Goal: Task Accomplishment & Management: Manage account settings

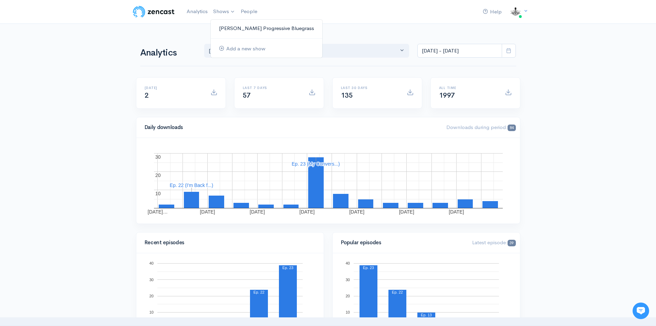
click at [244, 29] on link "[PERSON_NAME] Progressive Bluegrass" at bounding box center [267, 28] width 112 height 12
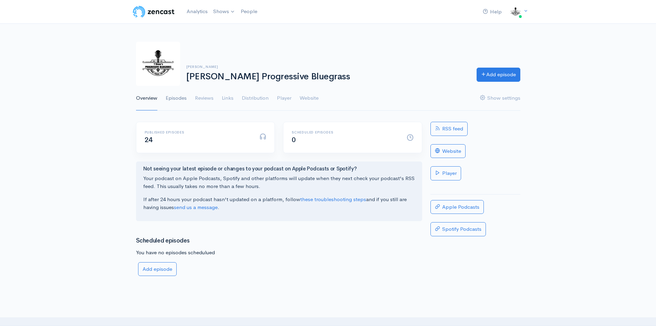
click at [175, 97] on link "Episodes" at bounding box center [176, 98] width 21 height 25
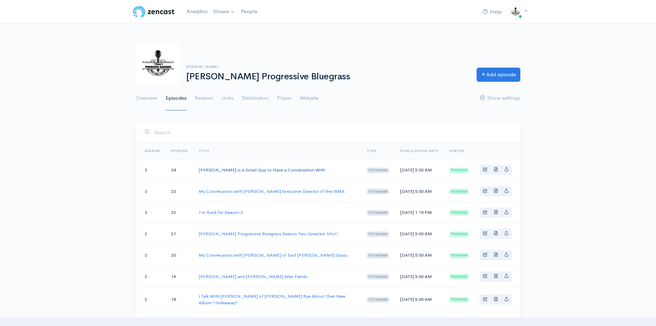
click at [280, 171] on link "[PERSON_NAME] Is a Great Guy to Have a Conversation With" at bounding box center [262, 170] width 126 height 6
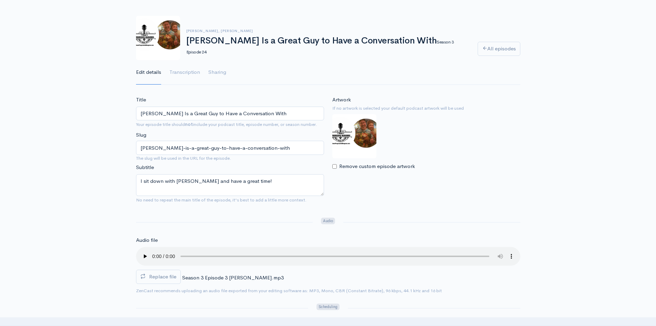
scroll to position [69, 0]
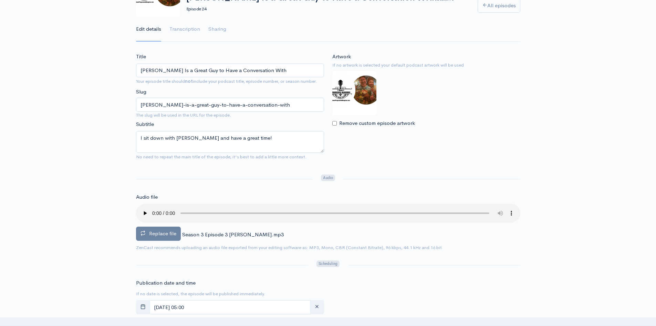
click at [163, 236] on span "Replace file" at bounding box center [162, 233] width 27 height 7
click at [0, 0] on input "Replace file" at bounding box center [0, 0] width 0 height 0
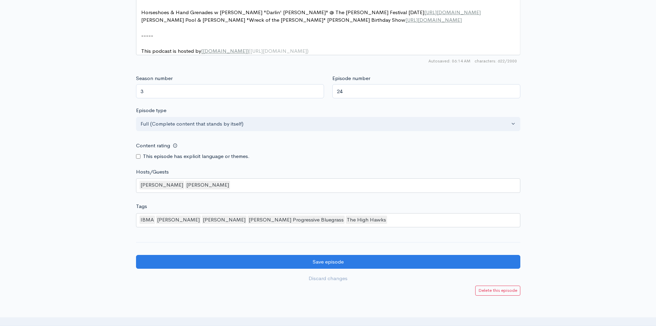
scroll to position [580, 0]
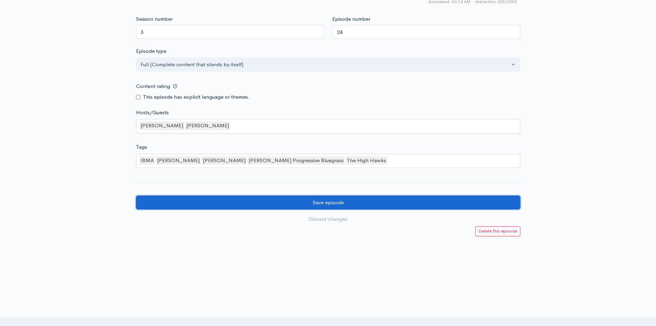
click at [349, 203] on input "Save episode" at bounding box center [328, 202] width 384 height 14
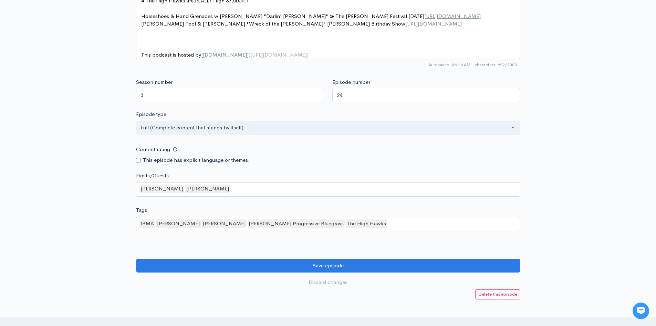
scroll to position [564, 0]
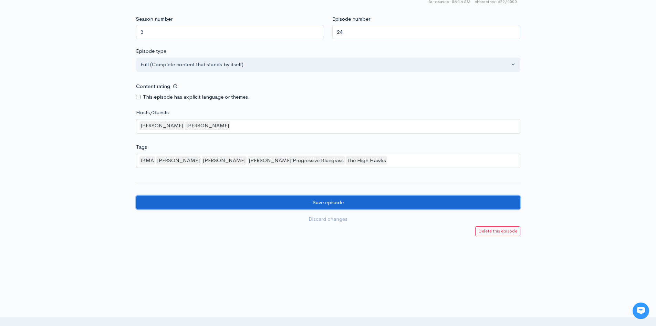
click at [179, 204] on input "Save episode" at bounding box center [328, 202] width 384 height 14
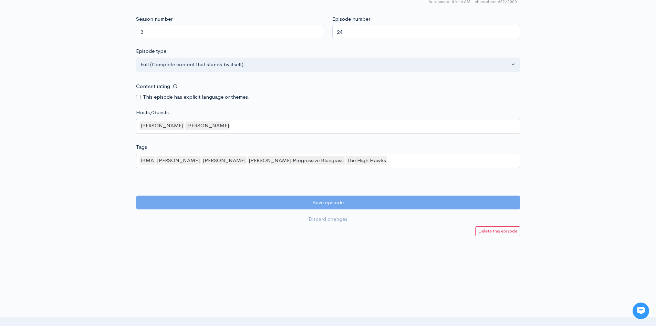
scroll to position [515, 0]
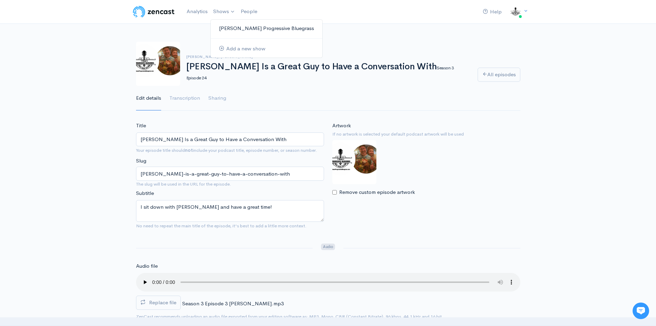
click at [235, 29] on link "[PERSON_NAME] Progressive Bluegrass" at bounding box center [267, 28] width 112 height 12
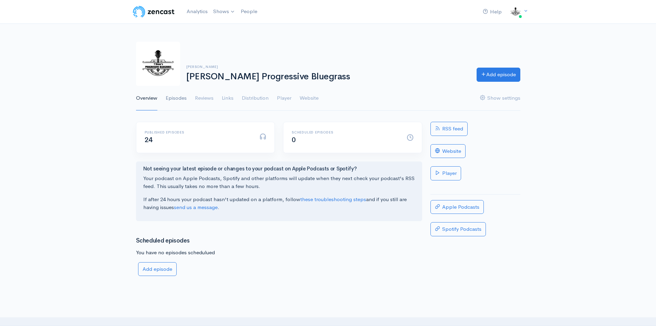
click at [181, 98] on link "Episodes" at bounding box center [176, 98] width 21 height 25
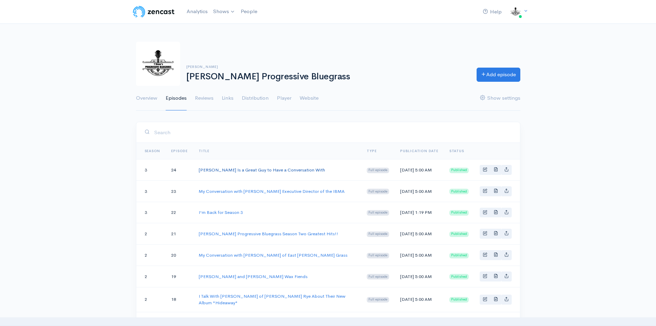
click at [262, 172] on link "[PERSON_NAME] Is a Great Guy to Have a Conversation With" at bounding box center [262, 170] width 126 height 6
click at [506, 171] on icon "Basic example" at bounding box center [506, 169] width 4 height 4
type input "https://t-shaw-s-progressive-bluegrass.zencast.website/episodes/adam-greuel-is-…"
type input "https://media.zencast.fm/t-shaw-s-progressive-bluegrass/edeba7e0-3240-4804-a777…"
type input "<iframe src='https://share.zencast.fm/embed/episode/edeba7e0-3240-4804-a777-d36…"
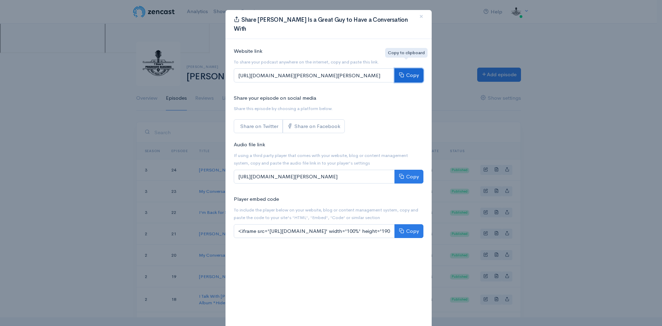
click at [400, 72] on icon at bounding box center [401, 74] width 5 height 5
click at [419, 16] on span "×" at bounding box center [421, 16] width 4 height 10
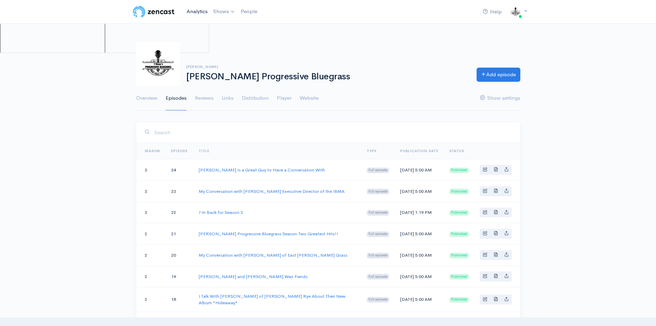
click at [197, 11] on link "Analytics" at bounding box center [197, 11] width 27 height 15
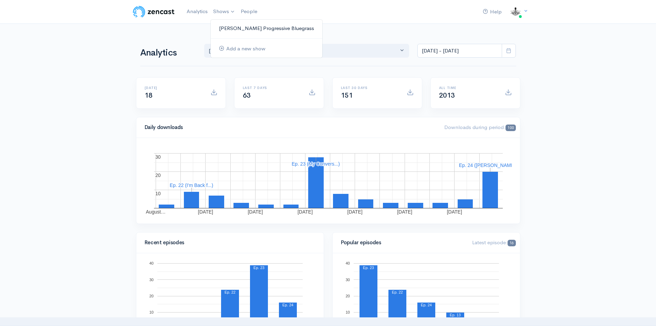
click at [244, 29] on link "[PERSON_NAME] Progressive Bluegrass" at bounding box center [267, 28] width 112 height 12
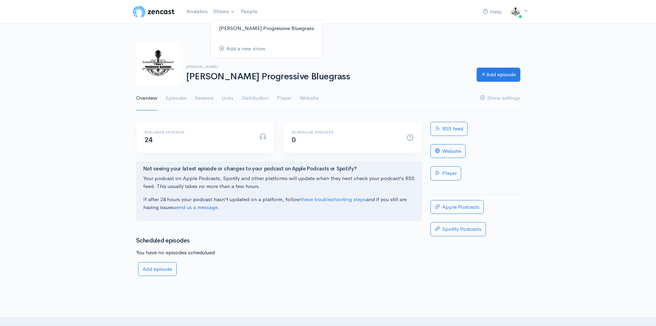
click at [243, 29] on link "[PERSON_NAME] Progressive Bluegrass" at bounding box center [267, 28] width 112 height 12
click at [181, 96] on link "Episodes" at bounding box center [176, 98] width 21 height 25
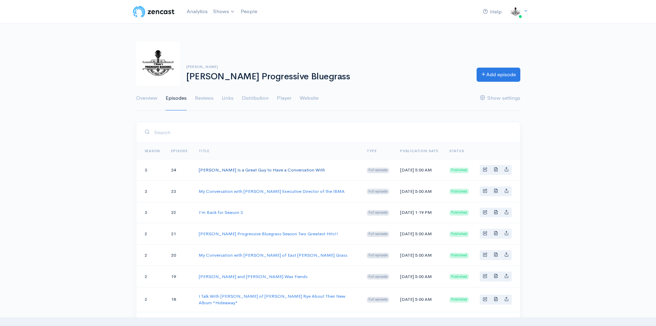
click at [289, 171] on link "[PERSON_NAME] Is a Great Guy to Have a Conversation With" at bounding box center [262, 170] width 126 height 6
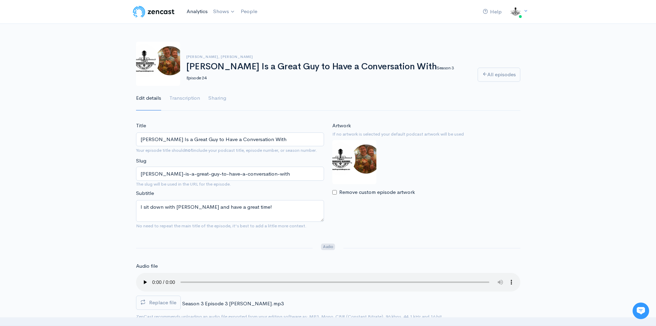
click at [196, 10] on link "Analytics" at bounding box center [197, 11] width 27 height 15
